Goal: Task Accomplishment & Management: Use online tool/utility

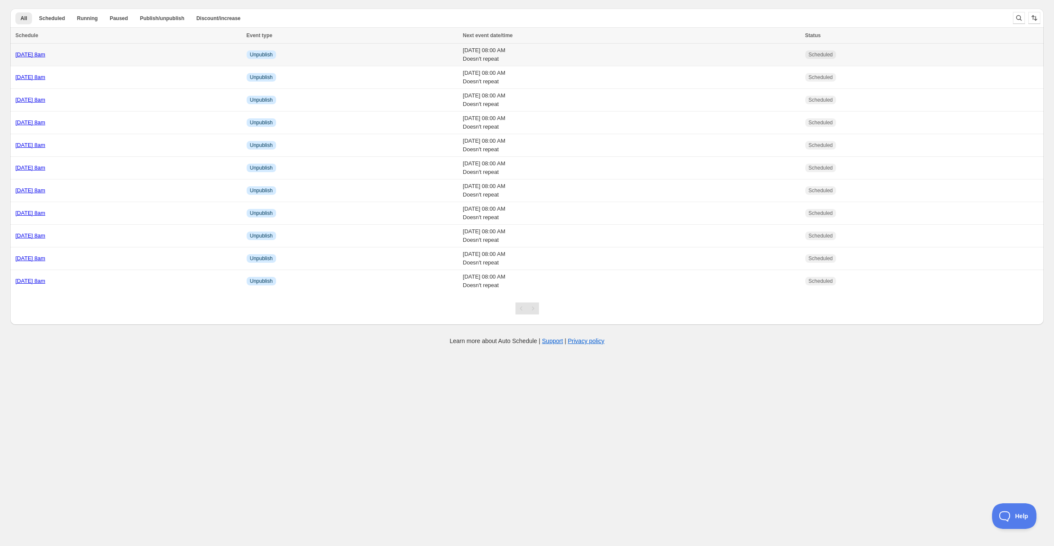
click at [113, 62] on td "Friday 19th September @ 8am" at bounding box center [127, 55] width 234 height 23
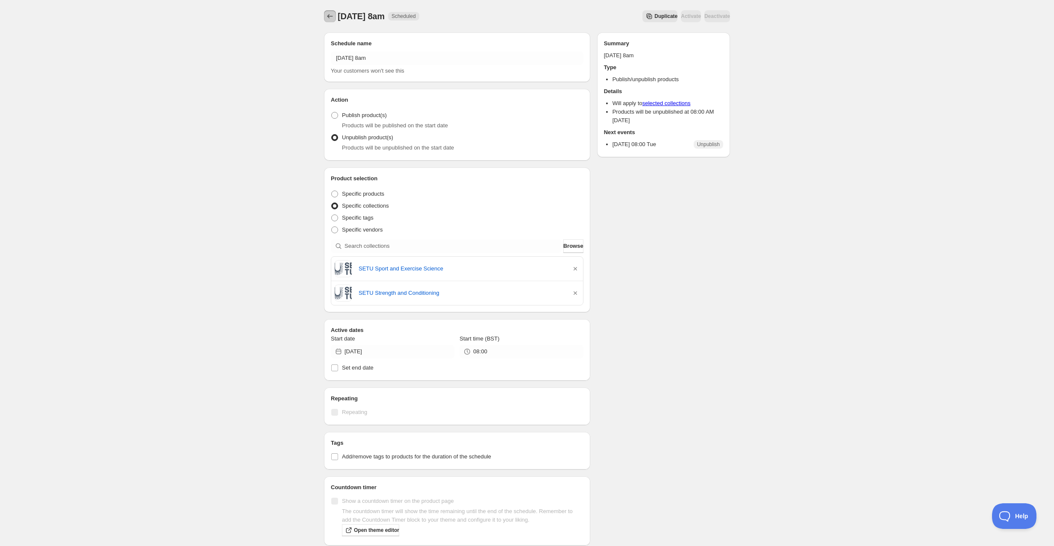
click at [325, 16] on button "Schedules" at bounding box center [330, 16] width 12 height 12
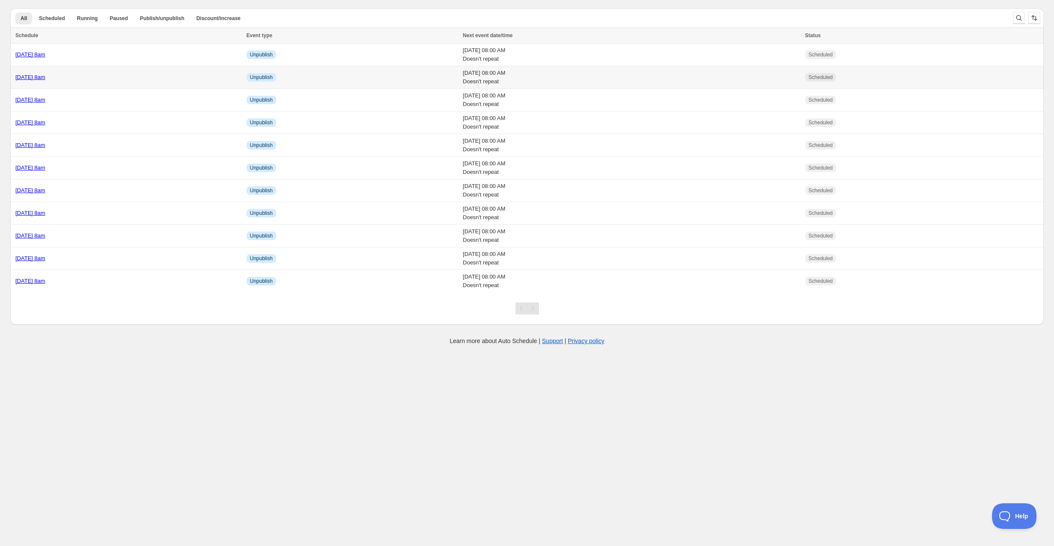
click at [128, 76] on div "[DATE] 8am" at bounding box center [128, 77] width 226 height 9
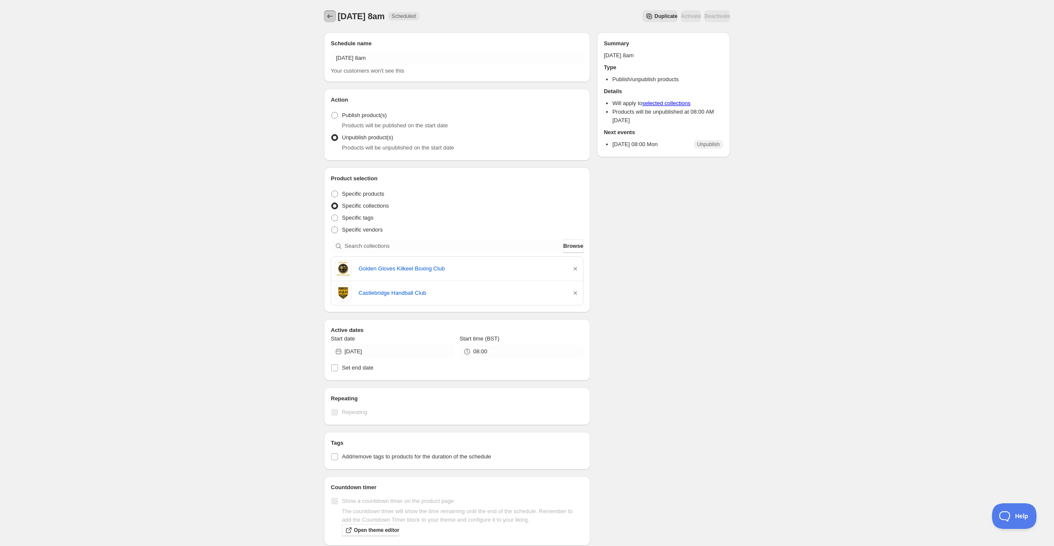
click at [333, 14] on icon "Schedules" at bounding box center [330, 16] width 9 height 9
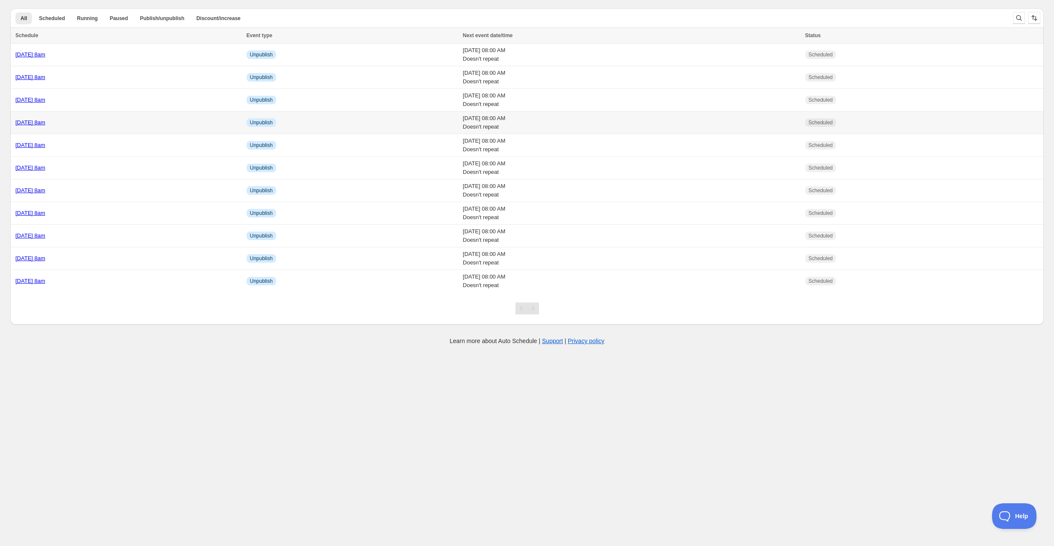
click at [130, 122] on div "[DATE] 8am" at bounding box center [128, 122] width 226 height 9
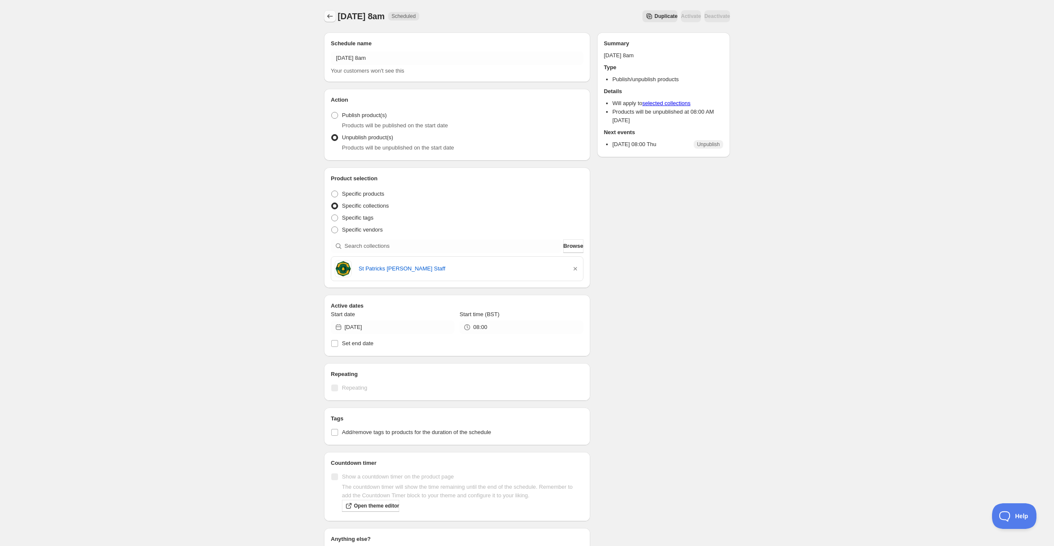
click at [329, 20] on icon "Schedules" at bounding box center [330, 16] width 9 height 9
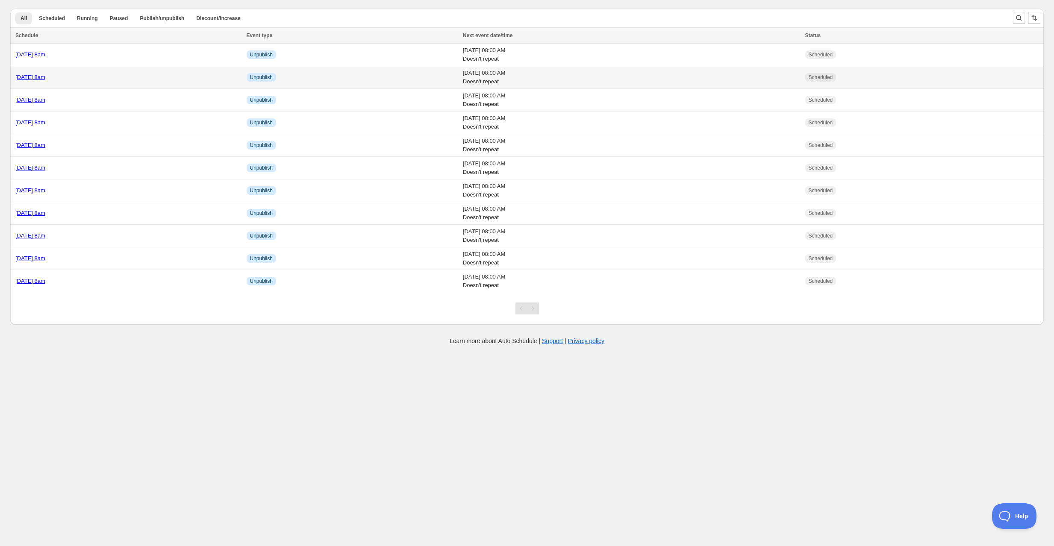
click at [134, 79] on div "Monday 15th September @ 8am" at bounding box center [128, 77] width 226 height 9
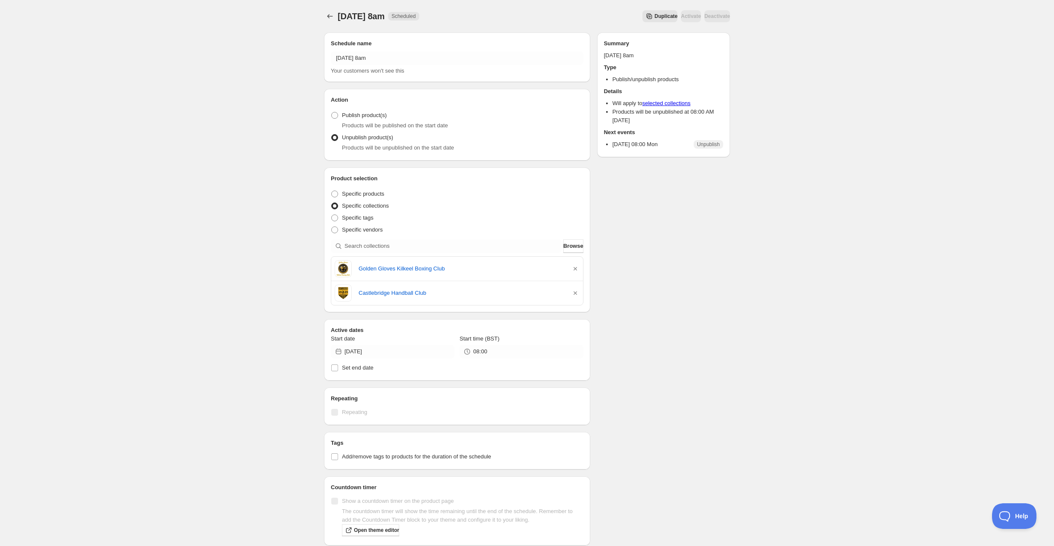
click at [654, 18] on span "Duplicate" at bounding box center [665, 16] width 23 height 7
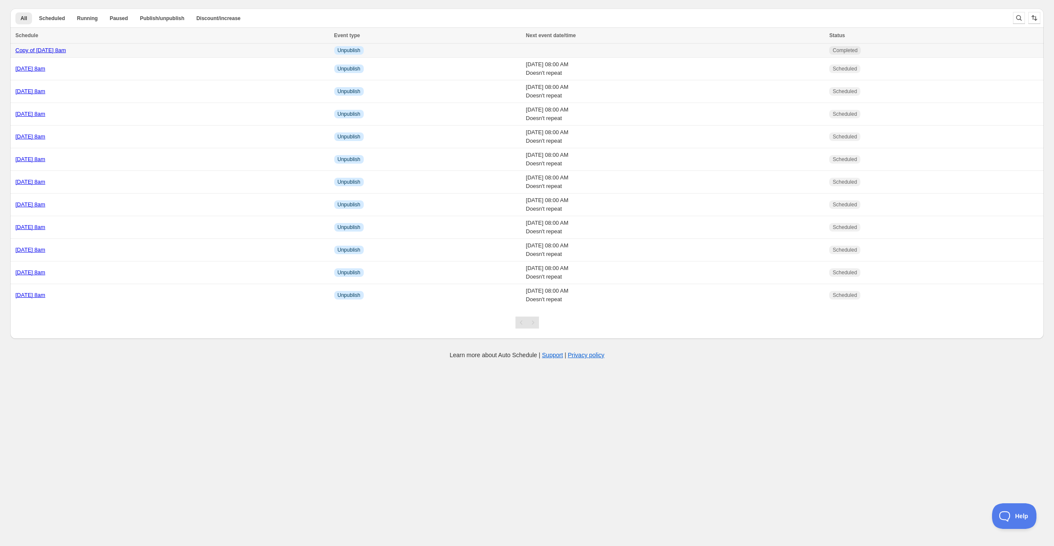
click at [159, 49] on div "Copy of Monday 15th September @ 8am" at bounding box center [172, 50] width 314 height 9
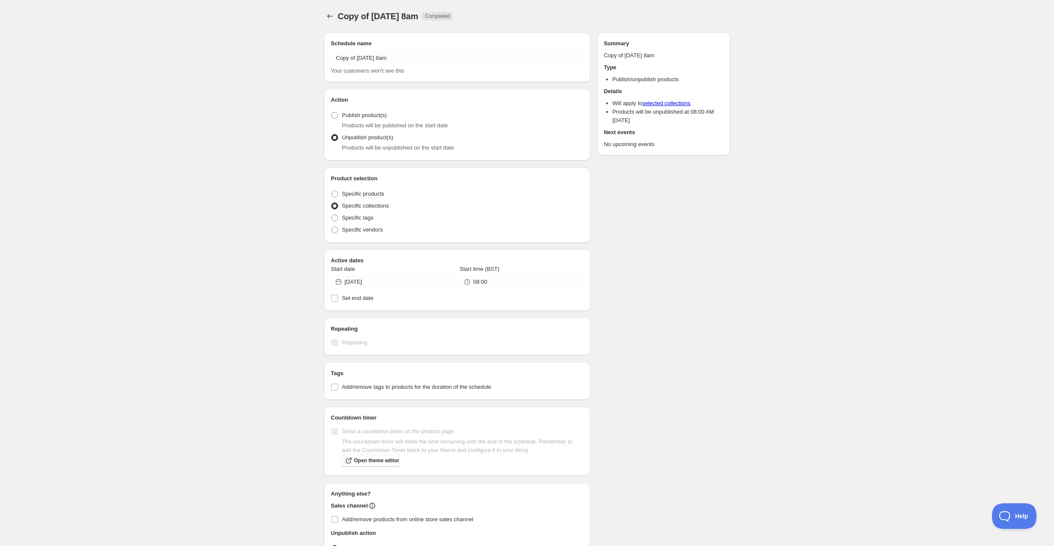
radio input "true"
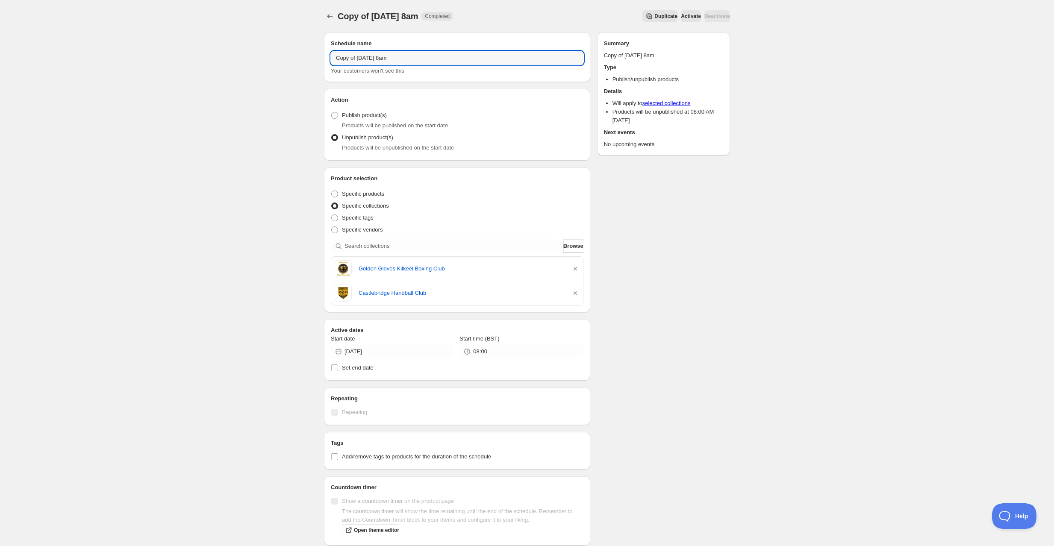
drag, startPoint x: 379, startPoint y: 59, endPoint x: 325, endPoint y: 58, distance: 53.4
click at [325, 58] on div "Schedule name Copy of Monday 15th September @ 8am Your customers won't see this" at bounding box center [457, 57] width 266 height 50
type input "Tuesday 16th September @ 8am"
click at [575, 268] on icon "button" at bounding box center [575, 269] width 9 height 9
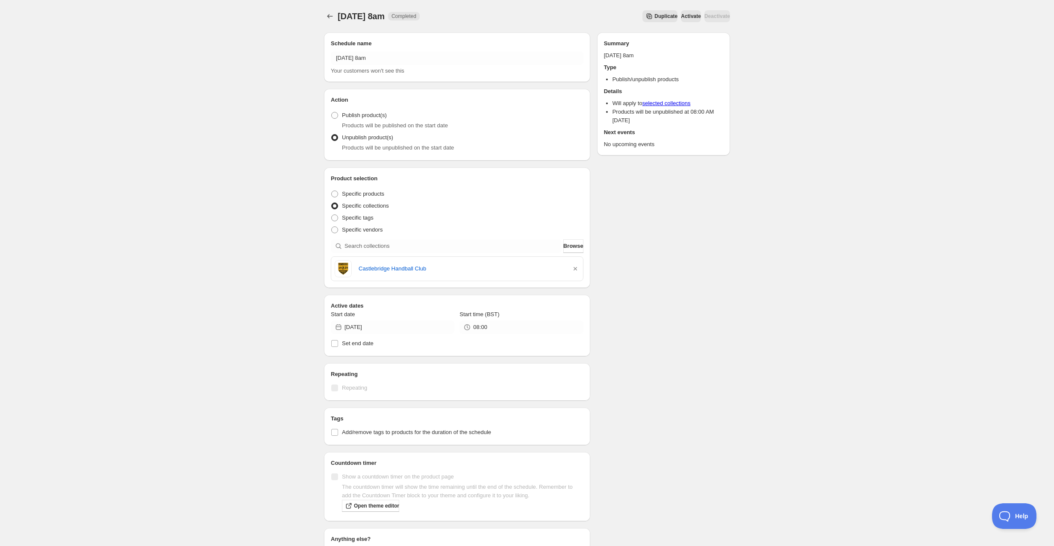
click at [575, 268] on icon "button" at bounding box center [574, 268] width 3 height 3
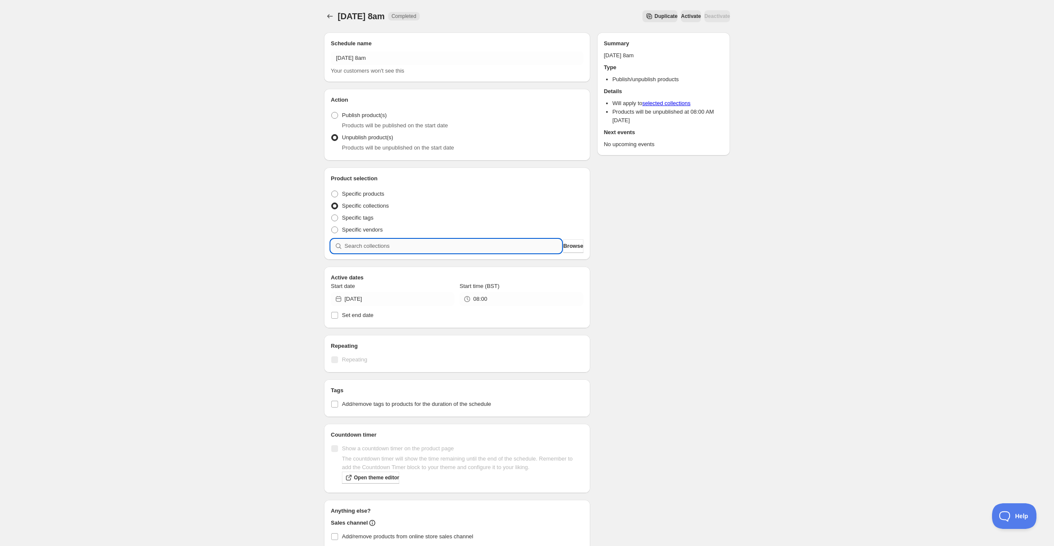
click at [460, 248] on input "search" at bounding box center [452, 246] width 217 height 14
type input "t"
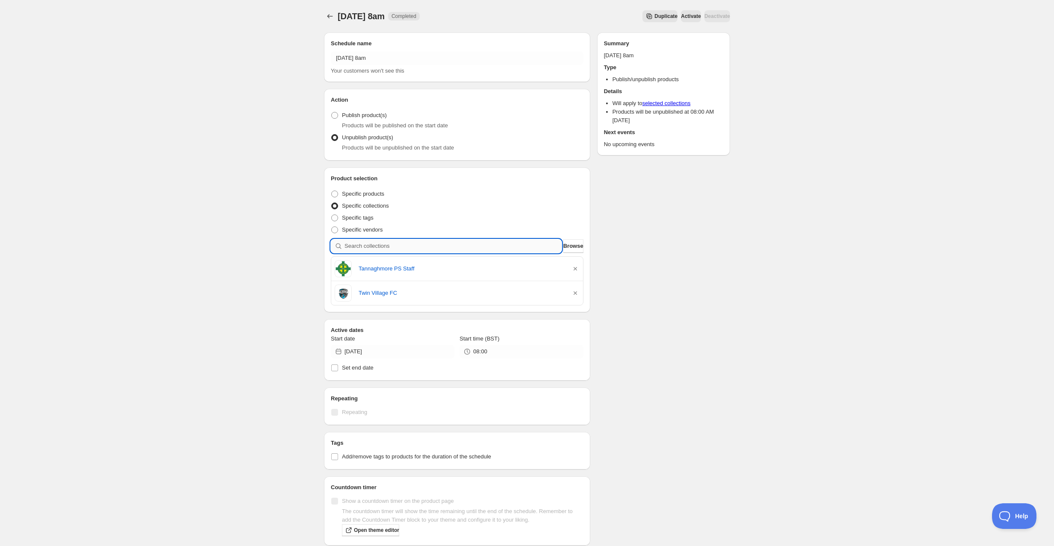
click at [429, 241] on input "search" at bounding box center [452, 246] width 217 height 14
type input "n"
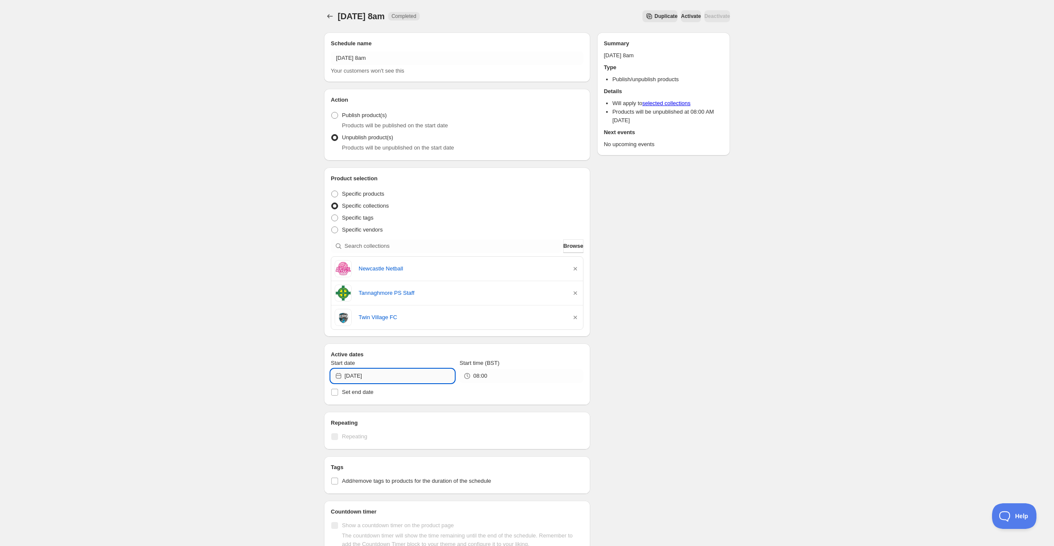
click at [377, 377] on input "2025-09-15" at bounding box center [399, 376] width 110 height 14
click at [379, 453] on button "16" at bounding box center [377, 449] width 16 height 14
type input "2025-09-16"
click at [234, 416] on div "Tuesday 16th September @ 8am. This page is ready Tuesday 16th September @ 8am C…" at bounding box center [527, 352] width 1054 height 704
click at [330, 17] on icon "Schedules" at bounding box center [330, 16] width 9 height 9
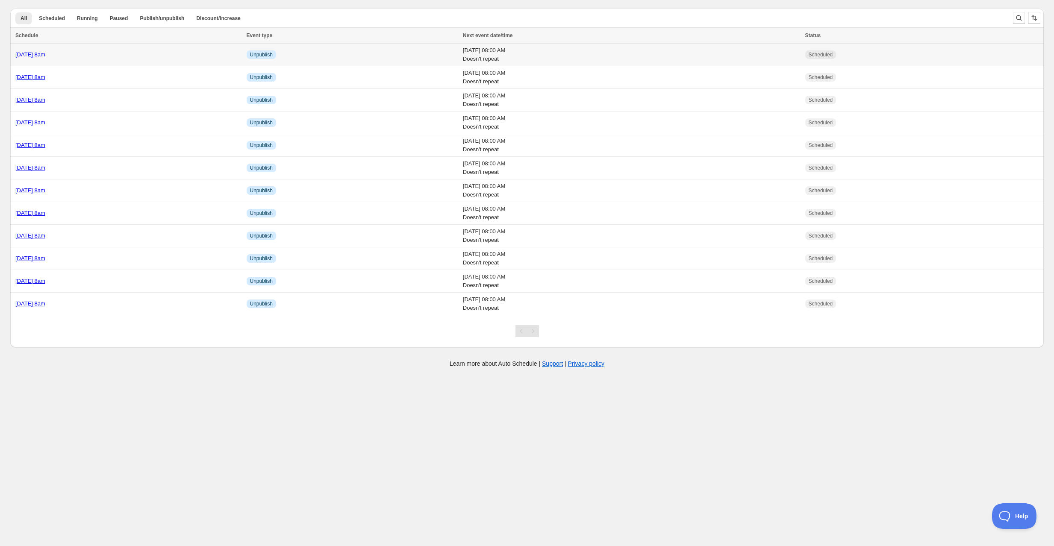
click at [119, 53] on div "[DATE] 8am" at bounding box center [128, 54] width 226 height 9
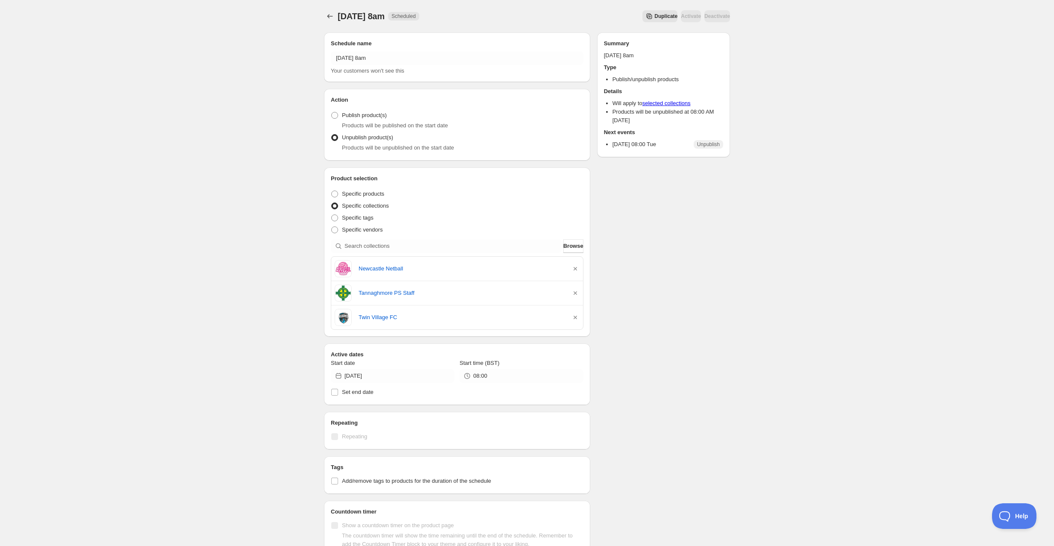
click at [654, 15] on span "Duplicate" at bounding box center [665, 16] width 23 height 7
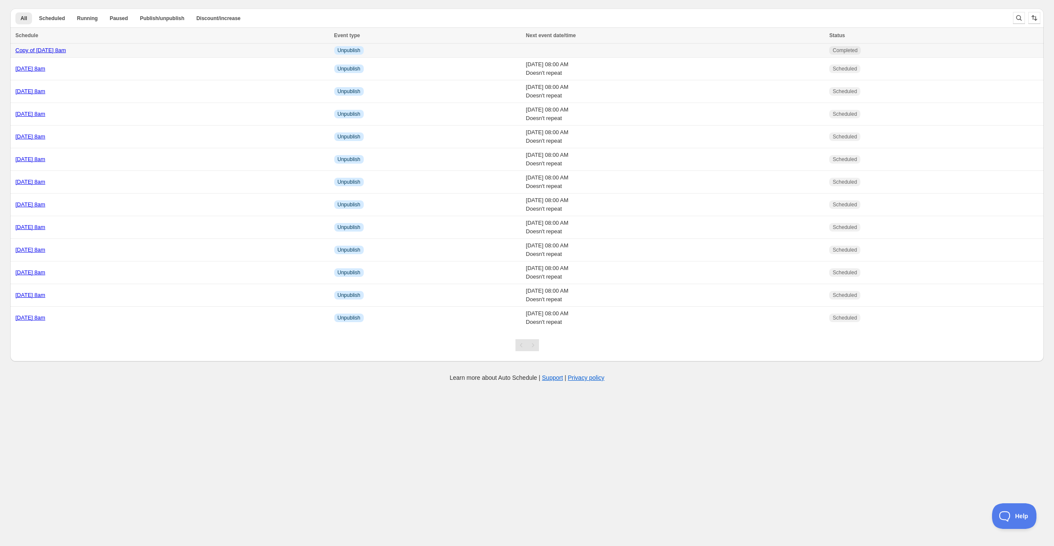
click at [173, 49] on div "Copy of Tuesday 16th September @ 8am" at bounding box center [172, 50] width 314 height 9
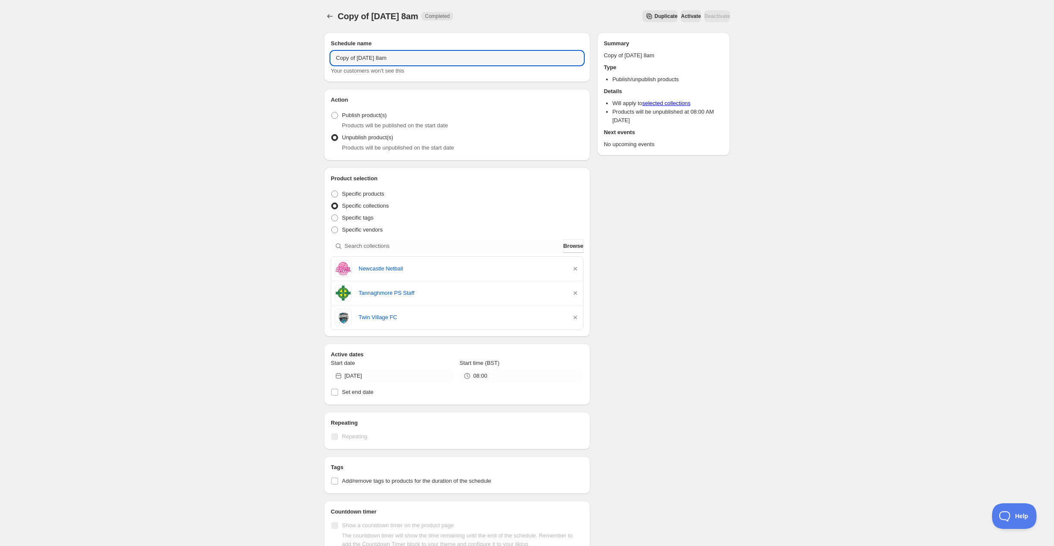
drag, startPoint x: 379, startPoint y: 58, endPoint x: 326, endPoint y: 57, distance: 52.6
click at [326, 56] on div "Schedule name Copy of Tuesday 16th September @ 8am Your customers won't see this" at bounding box center [457, 57] width 266 height 50
type input "Wednesday 17th September @ 8am"
click at [577, 268] on icon "button" at bounding box center [575, 269] width 9 height 9
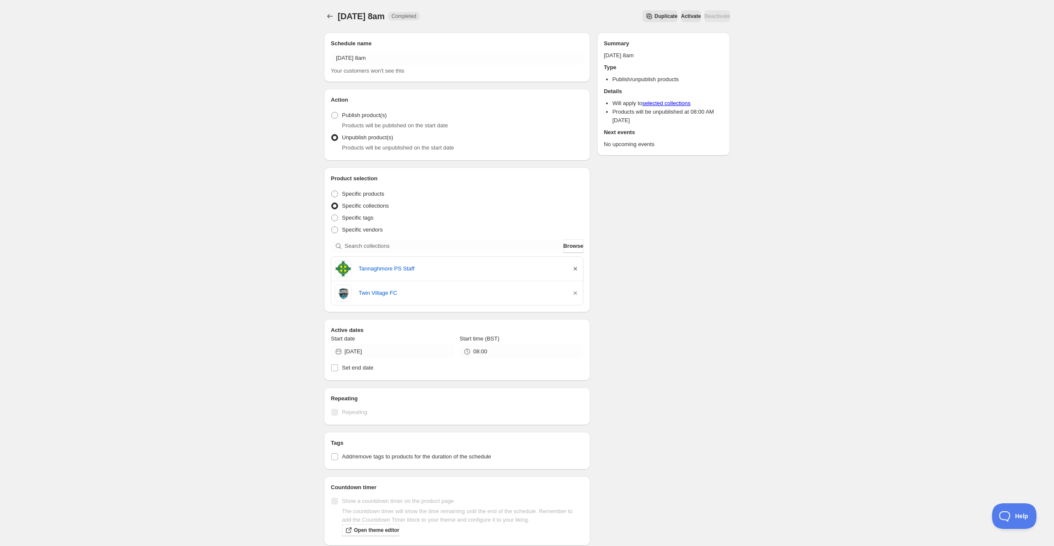
click at [577, 268] on icon "button" at bounding box center [575, 269] width 9 height 9
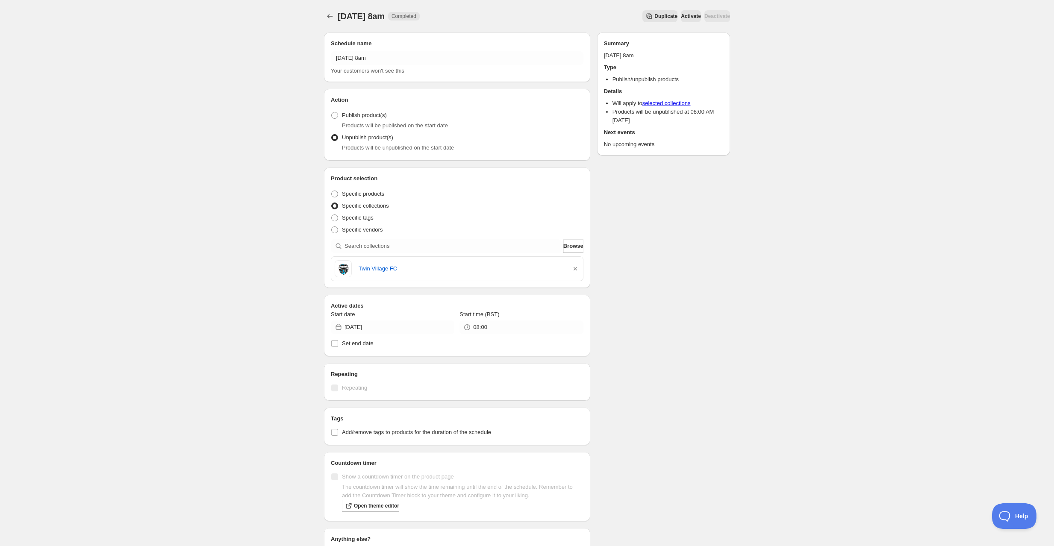
click at [577, 268] on icon "button" at bounding box center [575, 269] width 9 height 9
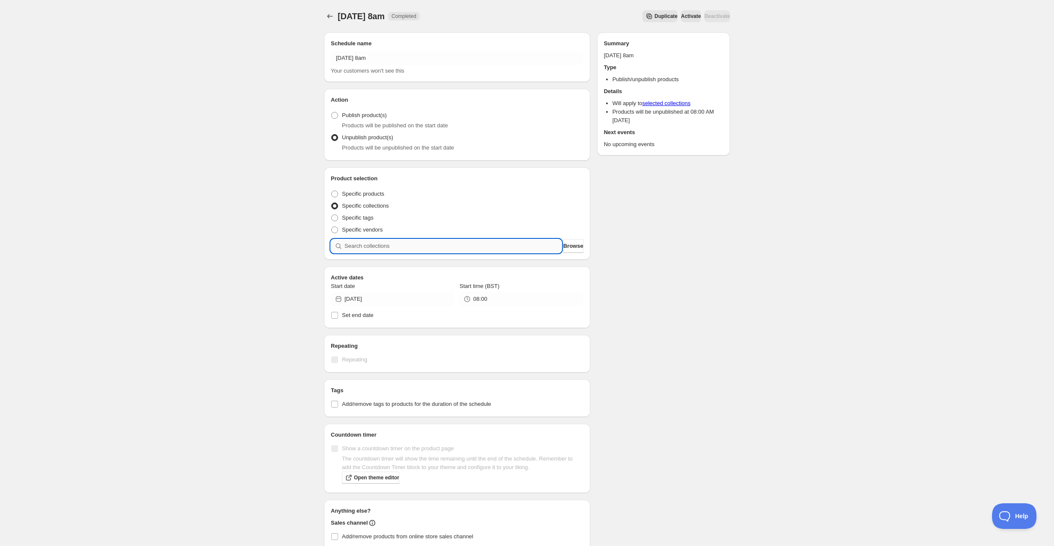
click at [385, 245] on input "search" at bounding box center [452, 246] width 217 height 14
type input "f"
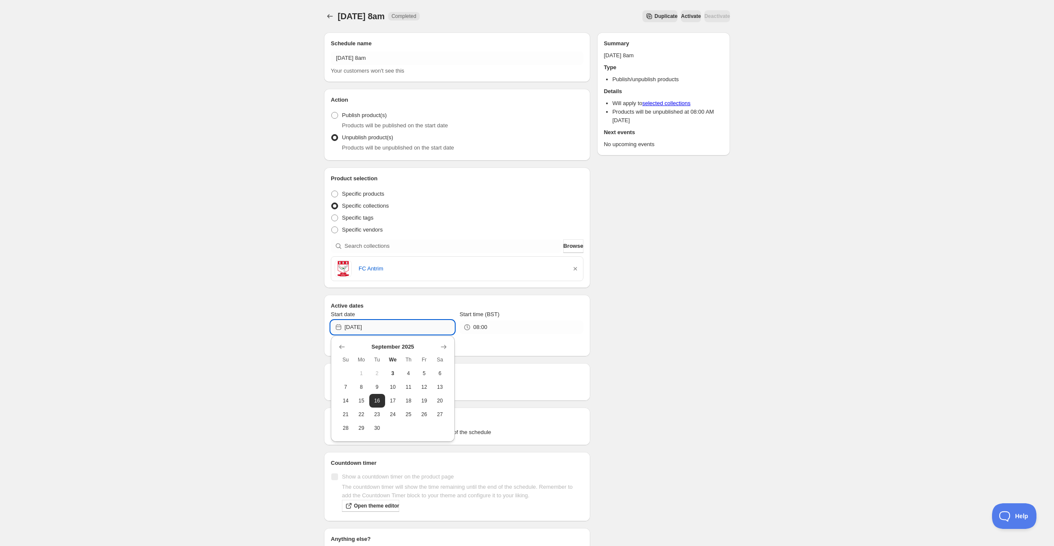
click at [409, 327] on input "2025-09-16" at bounding box center [399, 327] width 110 height 14
click at [393, 397] on span "17" at bounding box center [392, 400] width 9 height 7
type input "2025-09-17"
click at [775, 403] on div "Wednesday 17th September @ 8am. This page is ready Wednesday 17th September @ 8…" at bounding box center [527, 328] width 1054 height 656
click at [326, 18] on icon "Schedules" at bounding box center [330, 16] width 9 height 9
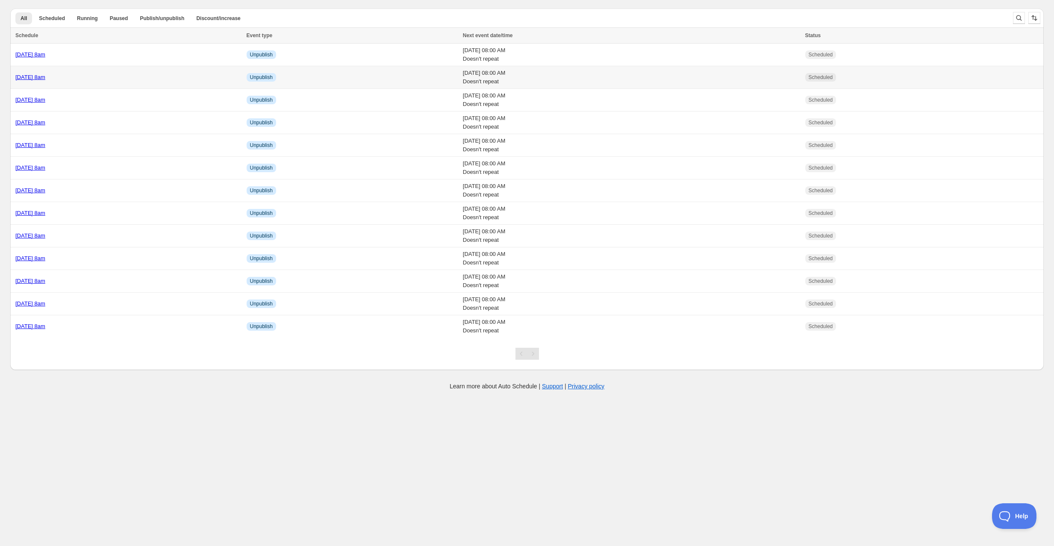
click at [140, 79] on div "Tuesday 16th September @ 8am" at bounding box center [128, 77] width 226 height 9
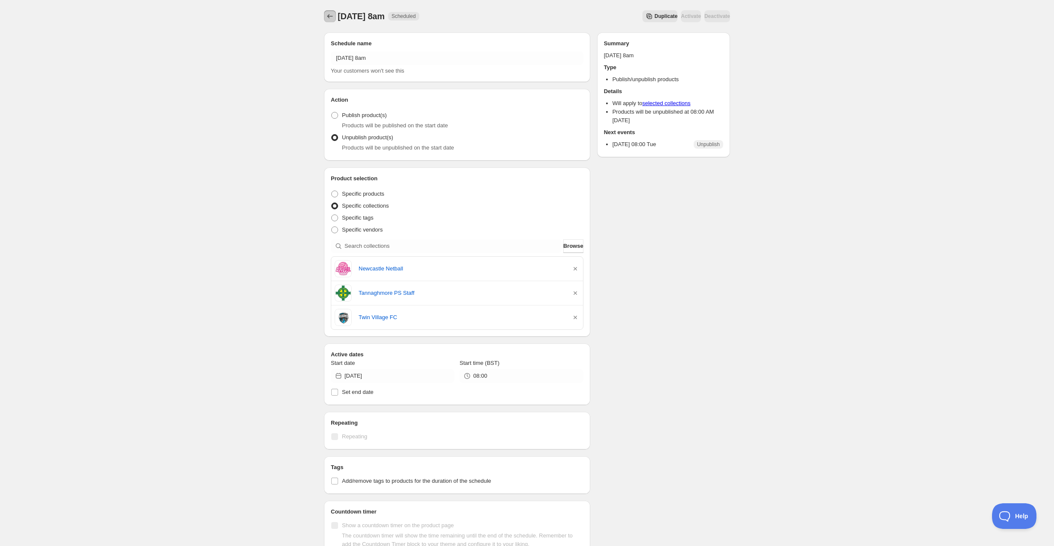
click at [332, 18] on icon "Schedules" at bounding box center [330, 16] width 9 height 9
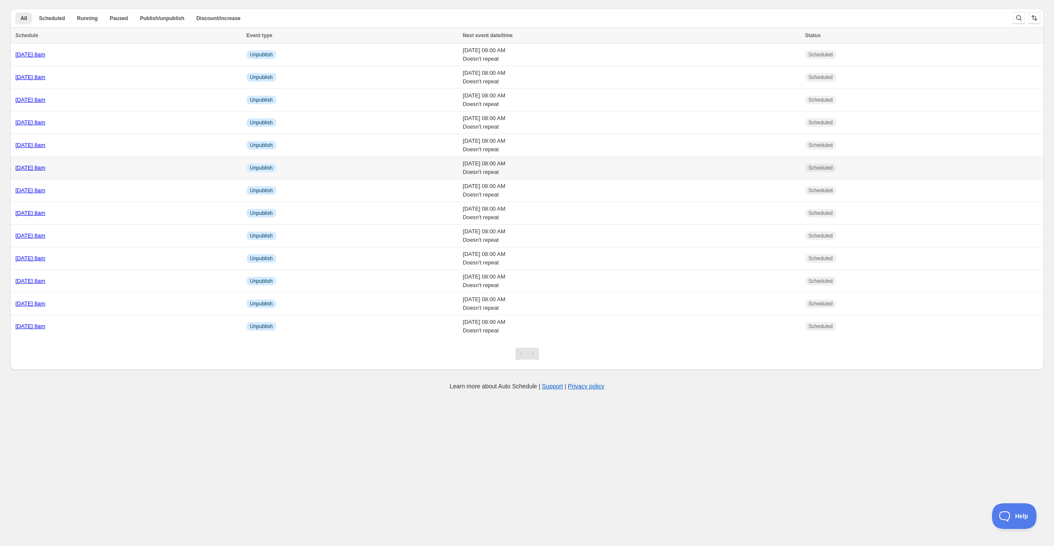
click at [126, 162] on td "[DATE] 8am" at bounding box center [127, 168] width 234 height 23
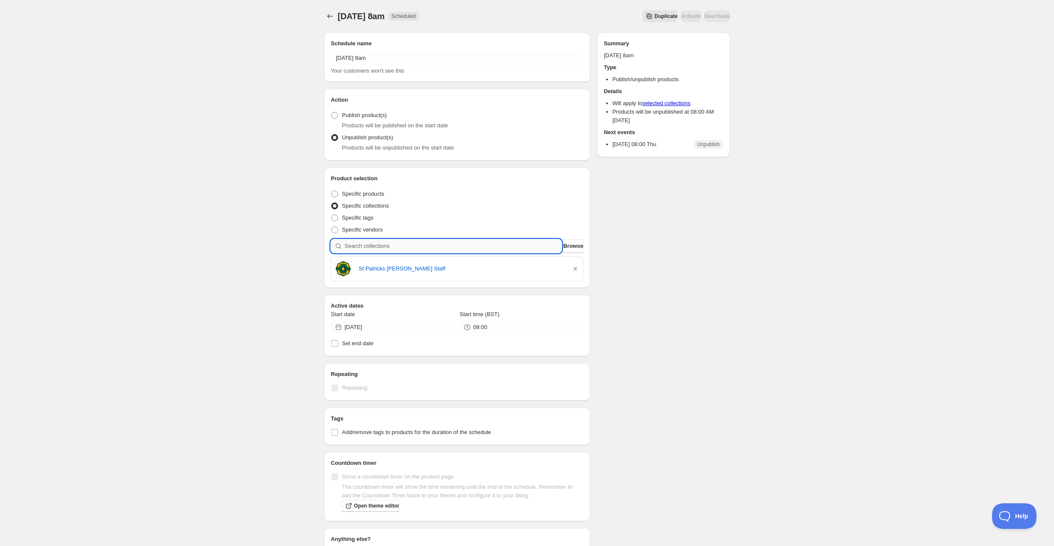
click at [382, 247] on input "search" at bounding box center [452, 246] width 217 height 14
type input "c"
